Goal: Transaction & Acquisition: Download file/media

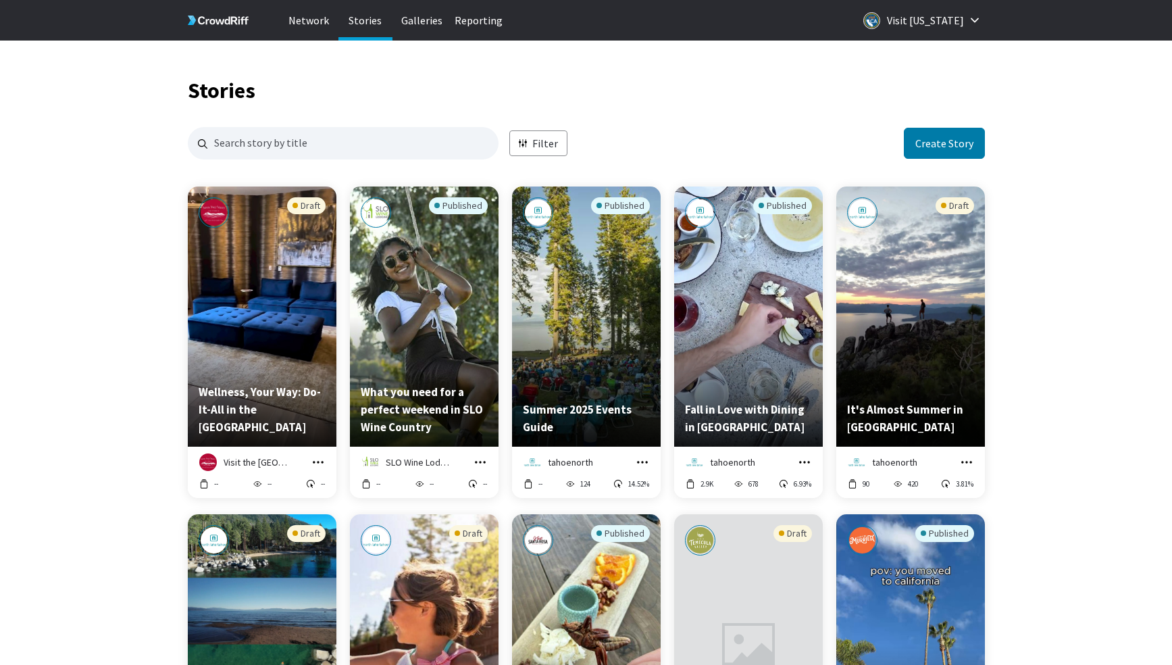
scroll to position [1310, 797]
click at [553, 139] on p "Filter" at bounding box center [545, 144] width 26 height 16
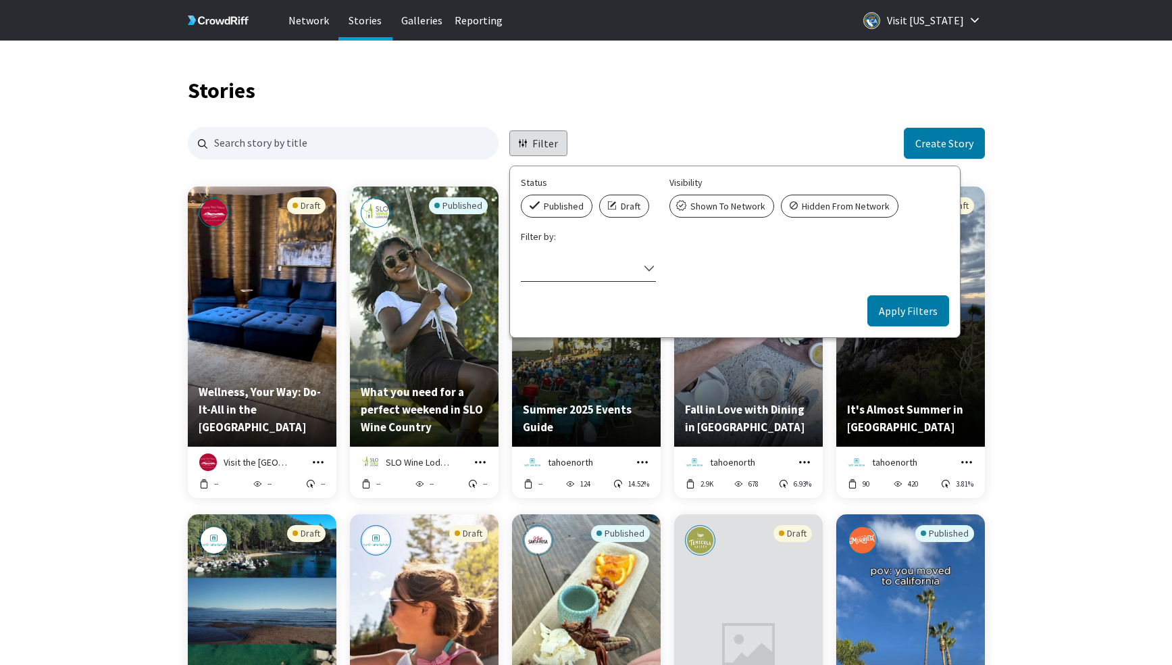
click at [590, 267] on div "Select filter" at bounding box center [580, 268] width 118 height 18
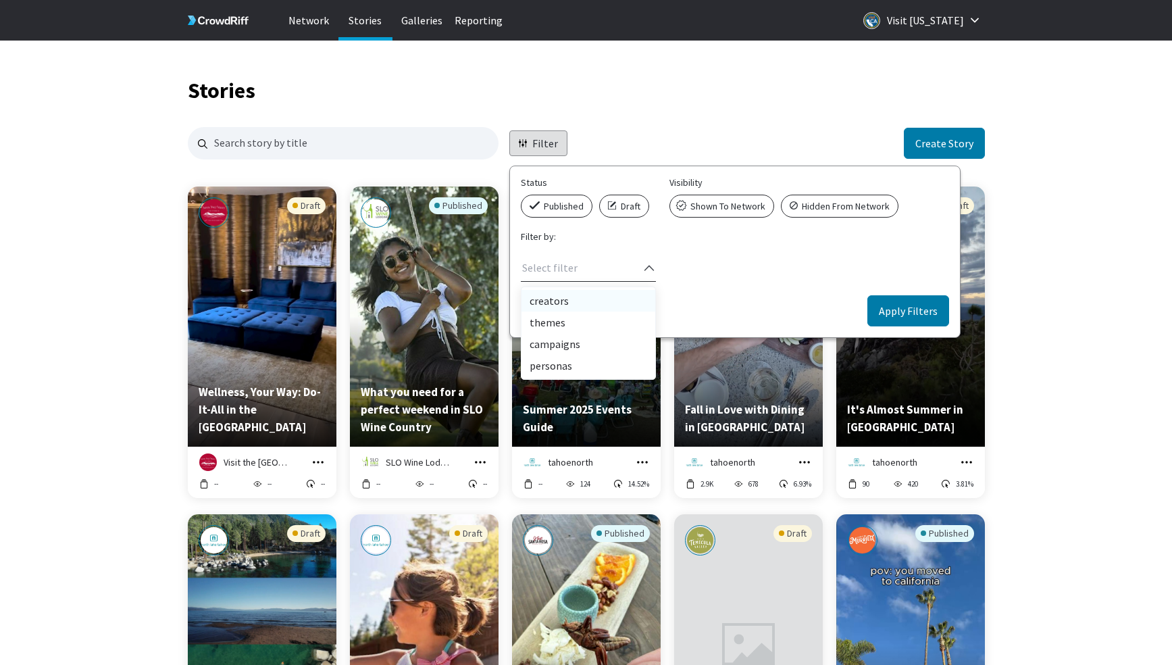
click at [567, 303] on div "creators" at bounding box center [588, 301] width 134 height 22
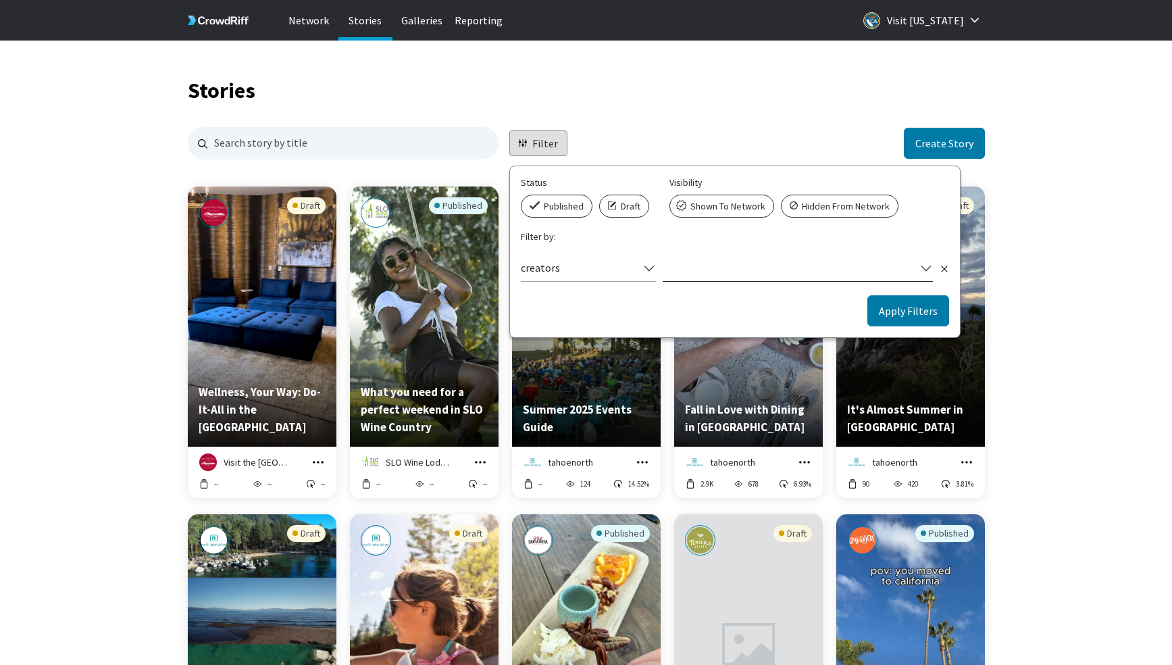
click at [710, 276] on div "Select filter" at bounding box center [789, 268] width 253 height 18
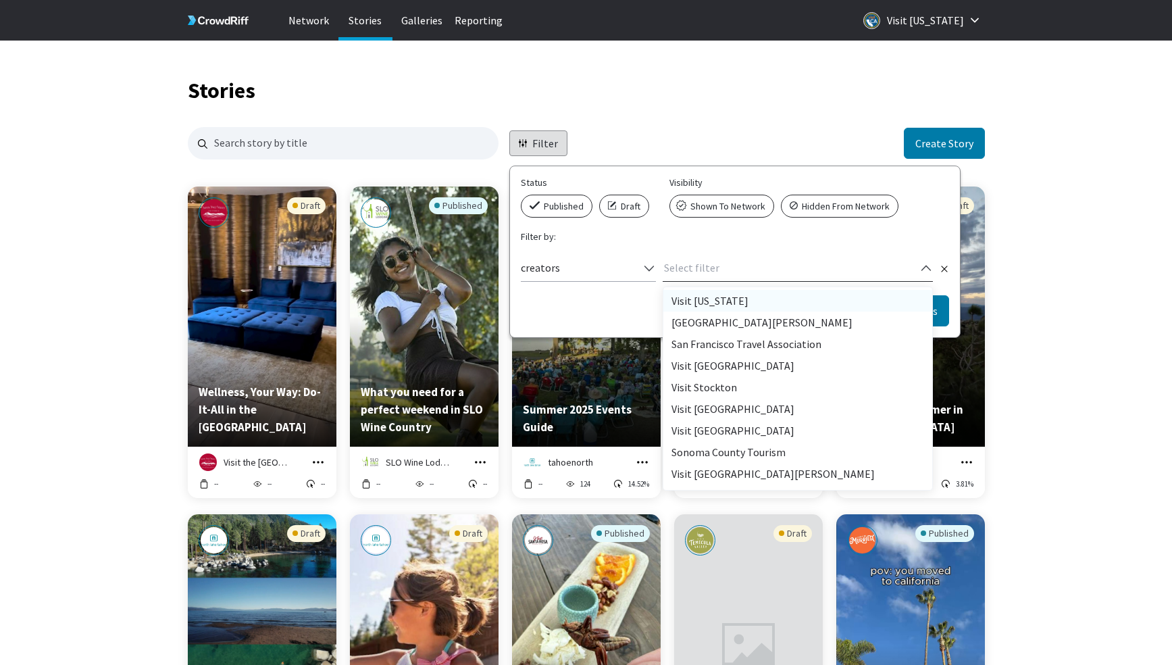
click at [705, 303] on div "Visit [US_STATE]" at bounding box center [797, 301] width 269 height 22
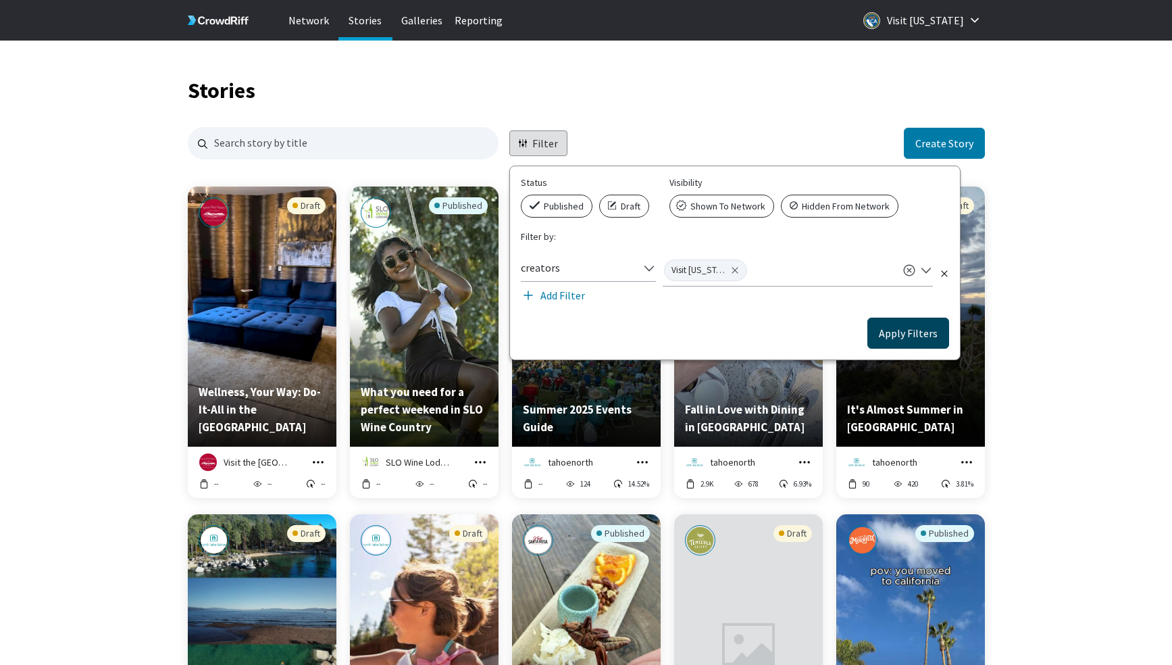
click at [881, 338] on button "Apply Filters" at bounding box center [908, 332] width 82 height 31
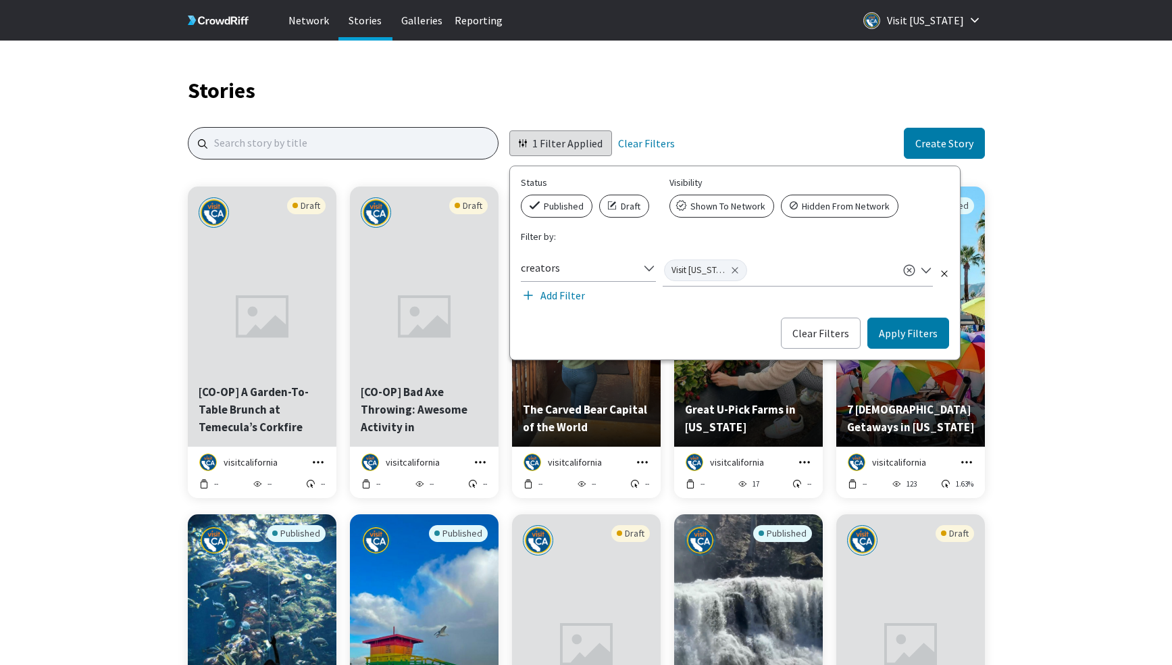
click at [309, 155] on input "Search for stories by name. Press enter to submit." at bounding box center [343, 143] width 311 height 32
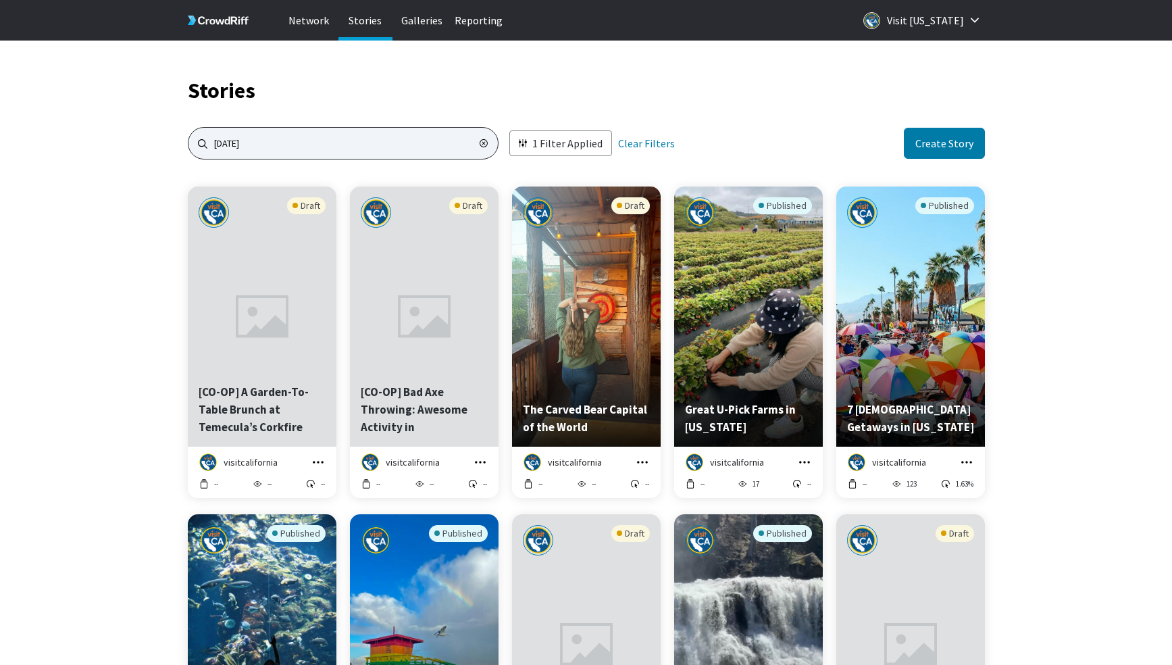
type input "[DATE]"
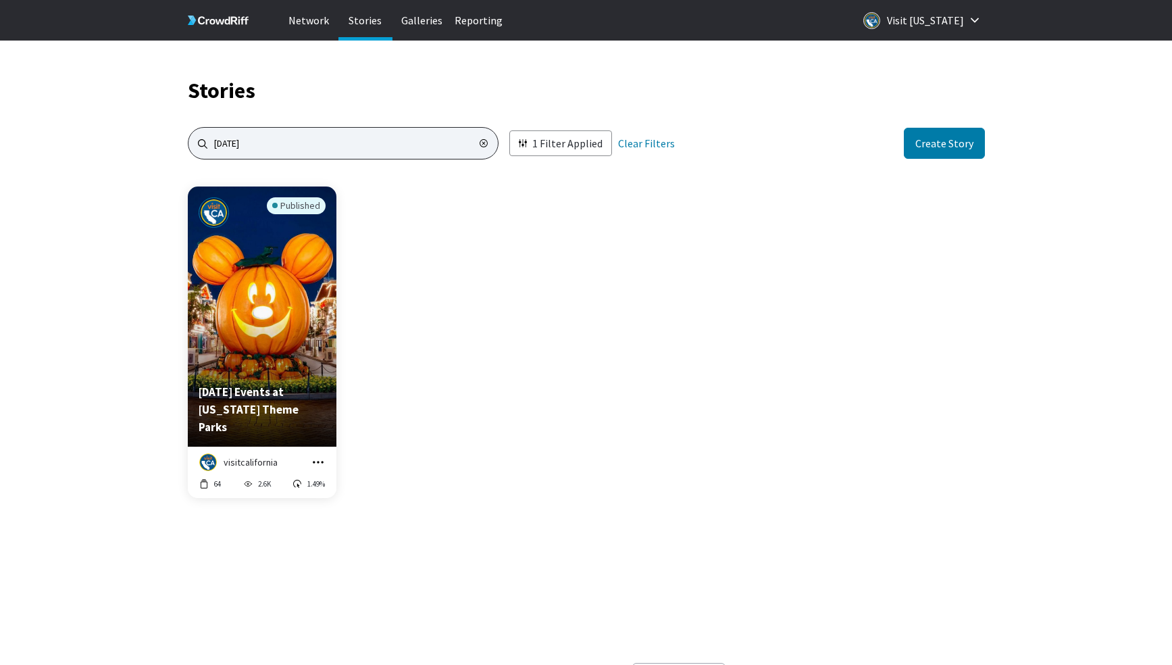
scroll to position [655, 797]
click at [320, 465] on icon "grid" at bounding box center [318, 462] width 14 height 14
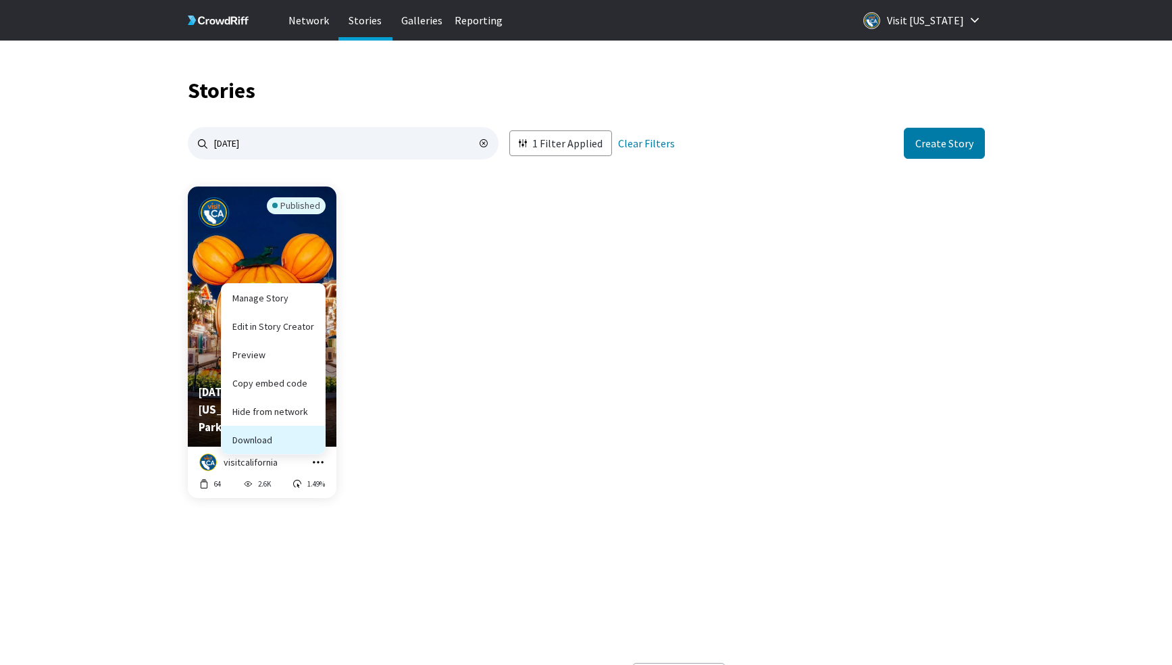
click at [295, 429] on button "Download" at bounding box center [273, 440] width 103 height 28
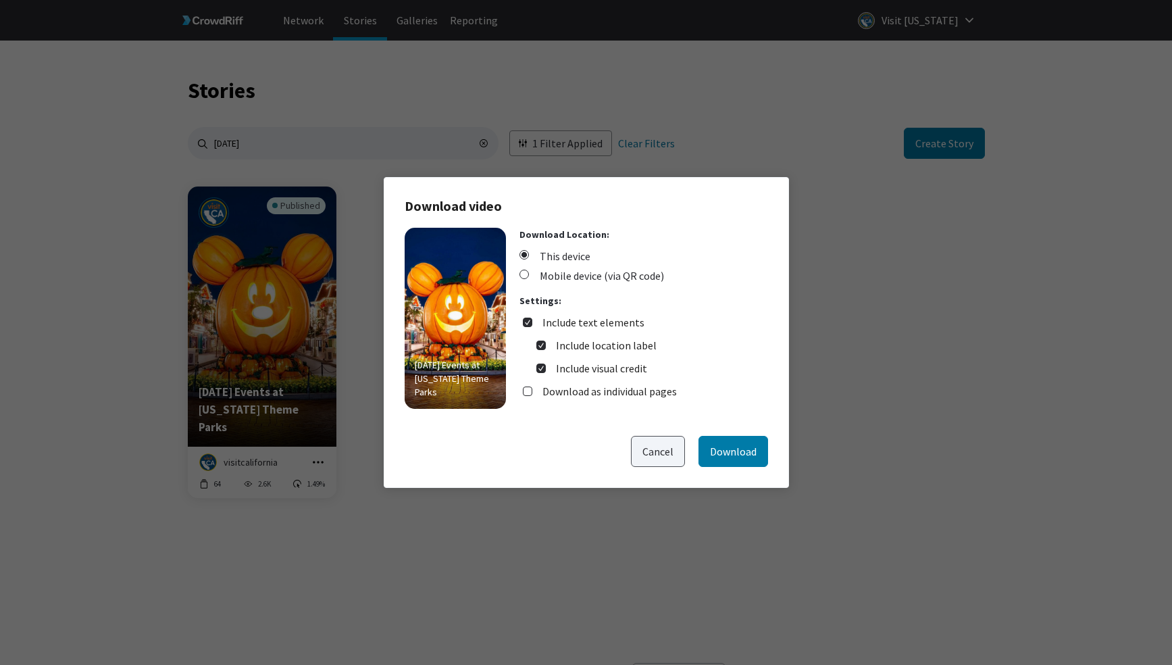
click at [644, 446] on button "Cancel" at bounding box center [658, 451] width 54 height 31
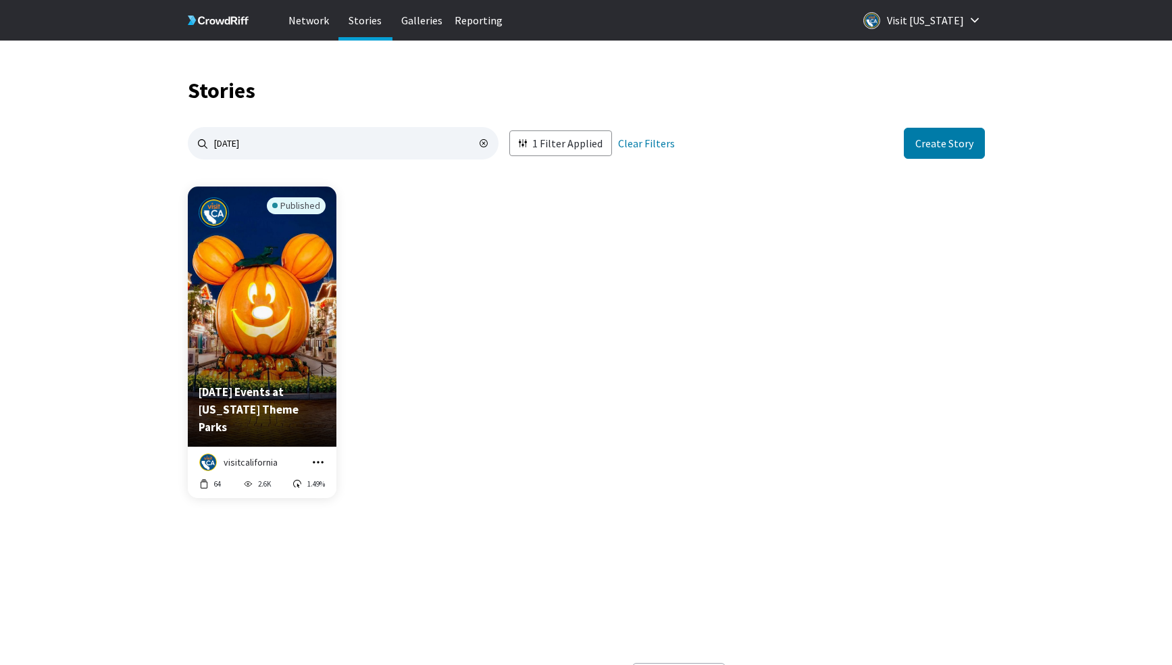
click at [316, 463] on icon "grid" at bounding box center [318, 462] width 14 height 14
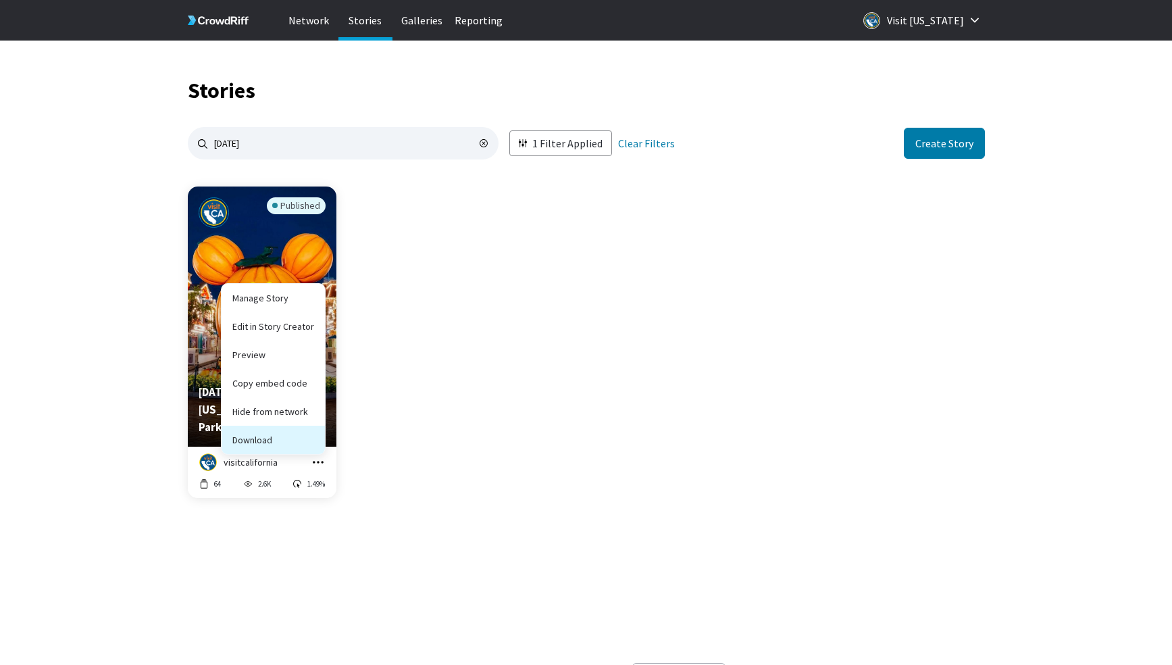
click at [301, 436] on button "Download" at bounding box center [273, 440] width 103 height 28
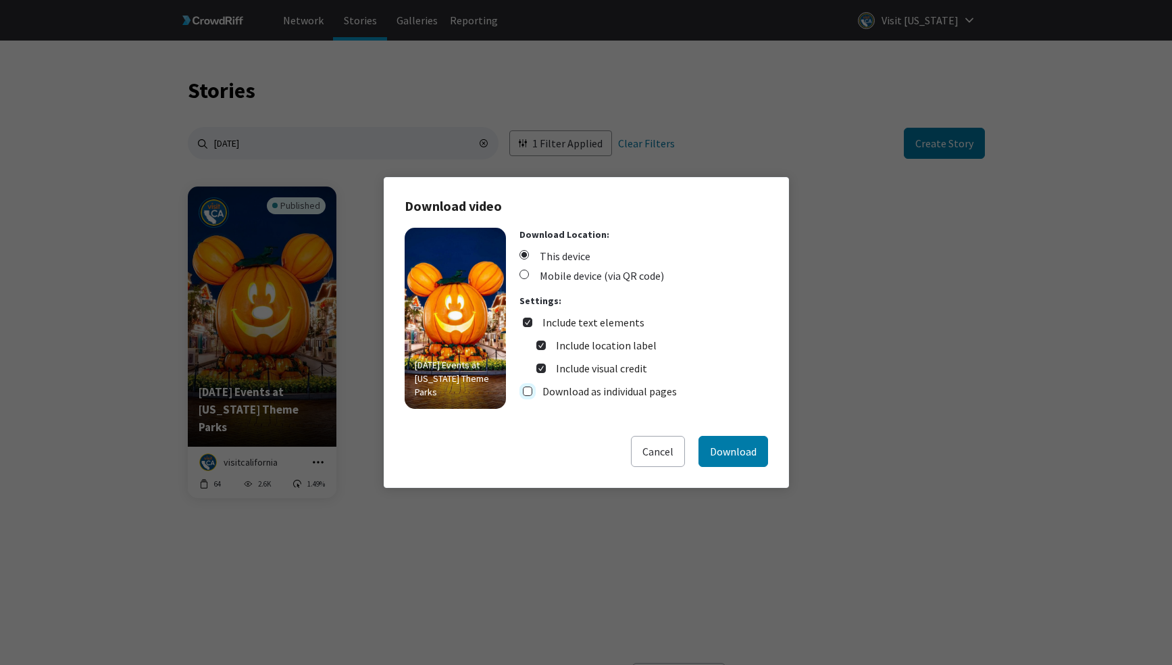
click at [526, 393] on input "Download as individual pages" at bounding box center [527, 390] width 9 height 9
checkbox input "true"
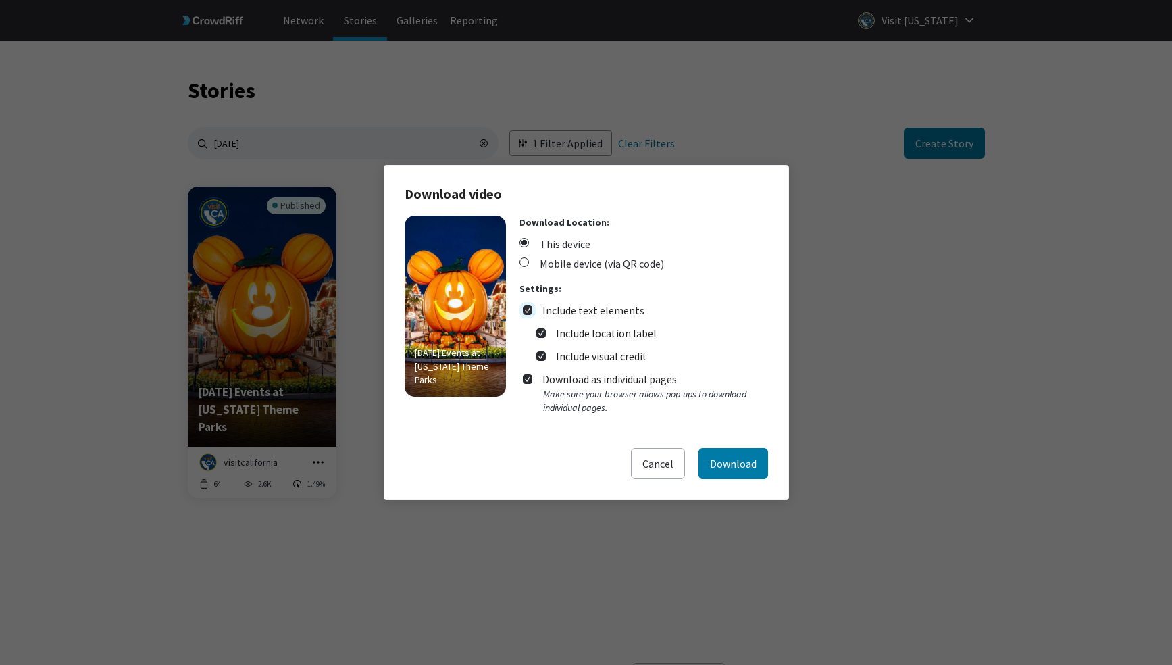
drag, startPoint x: 530, startPoint y: 309, endPoint x: 538, endPoint y: 325, distance: 17.5
click at [530, 310] on input "Include text elements" at bounding box center [527, 309] width 9 height 9
checkbox input "false"
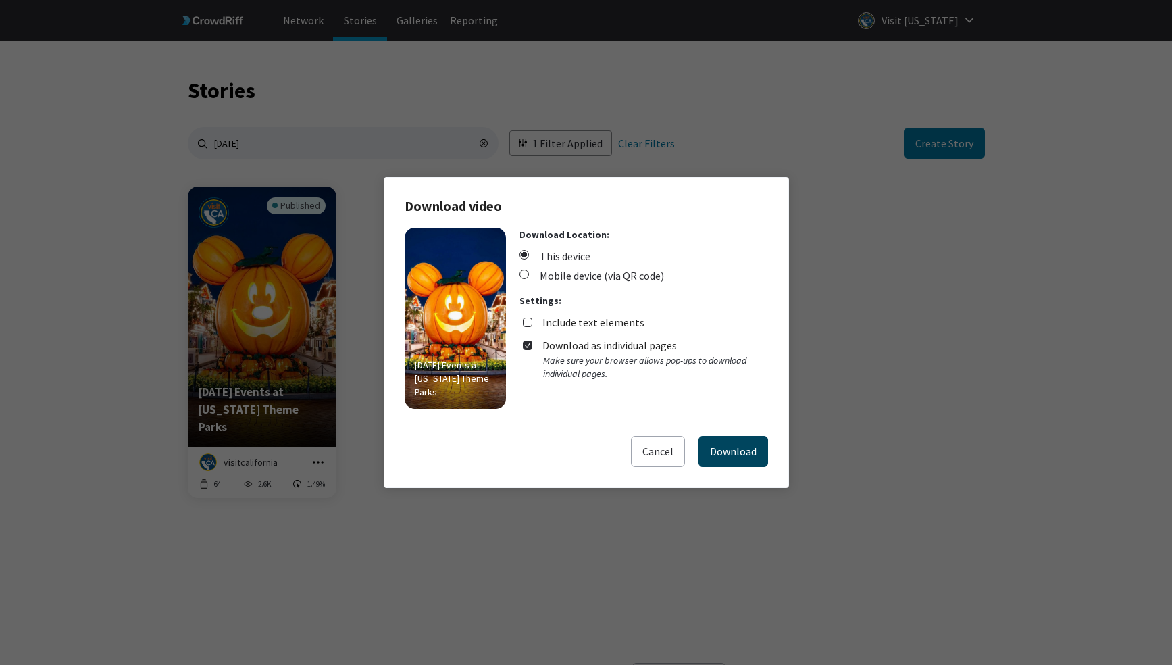
click at [710, 452] on button "Download" at bounding box center [733, 451] width 70 height 31
